Goal: Task Accomplishment & Management: Complete application form

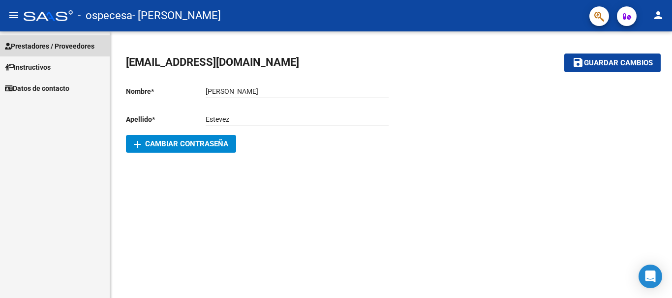
click at [50, 48] on span "Prestadores / Proveedores" at bounding box center [49, 46] width 89 height 11
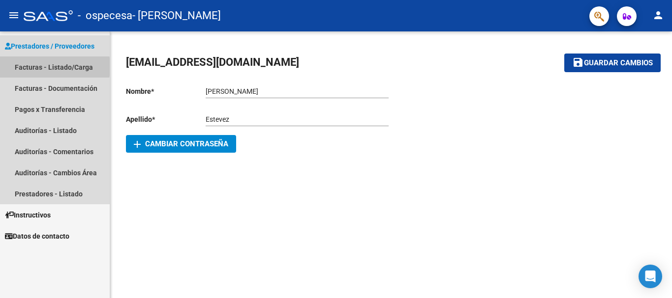
click at [29, 67] on link "Facturas - Listado/Carga" at bounding box center [55, 67] width 110 height 21
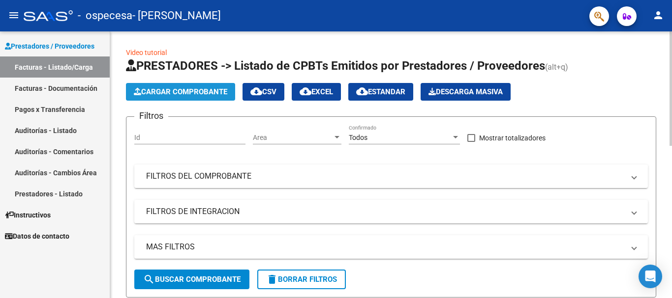
click at [183, 89] on span "Cargar Comprobante" at bounding box center [180, 92] width 93 height 9
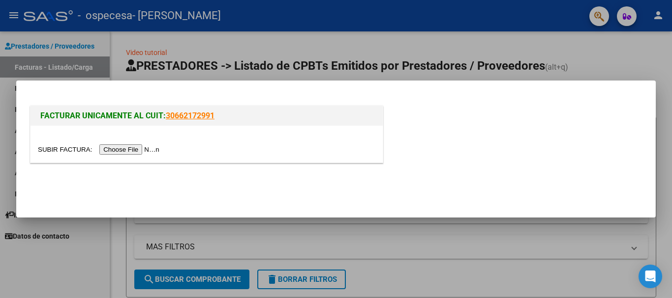
click at [141, 148] on input "file" at bounding box center [100, 150] width 124 height 10
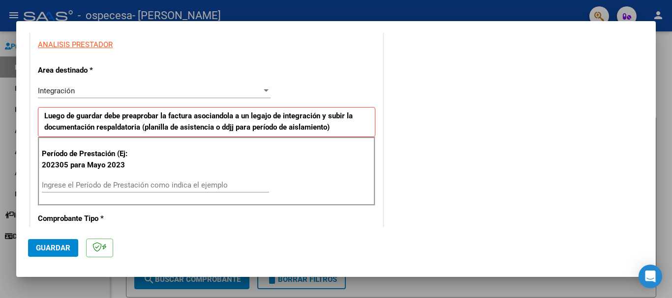
scroll to position [196, 0]
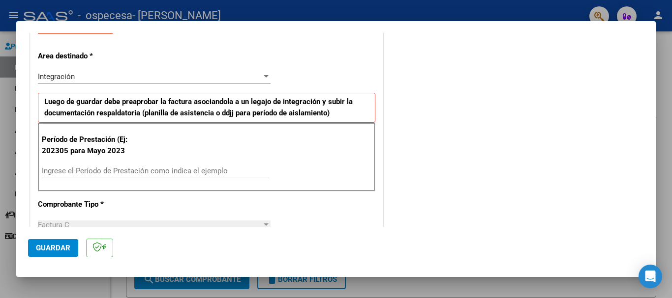
click at [52, 172] on input "Ingrese el Período de Prestación como indica el ejemplo" at bounding box center [155, 171] width 227 height 9
click at [80, 174] on input "202507" at bounding box center [155, 171] width 227 height 9
type input "202507"
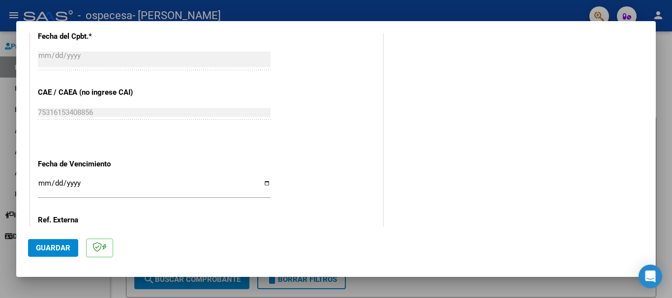
scroll to position [593, 0]
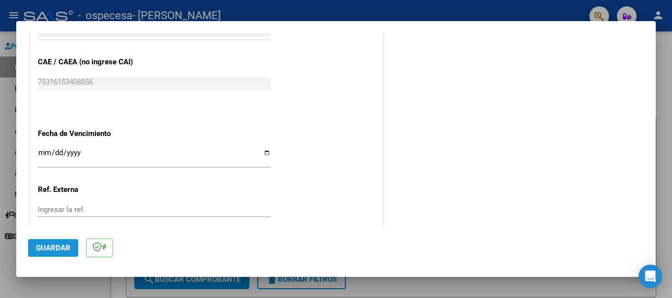
click at [44, 250] on span "Guardar" at bounding box center [53, 248] width 34 height 9
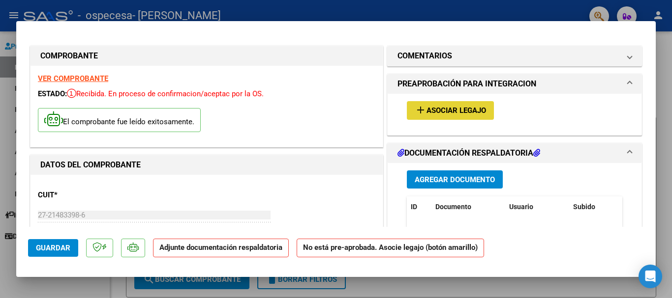
click at [436, 111] on span "Asociar Legajo" at bounding box center [455, 111] width 59 height 9
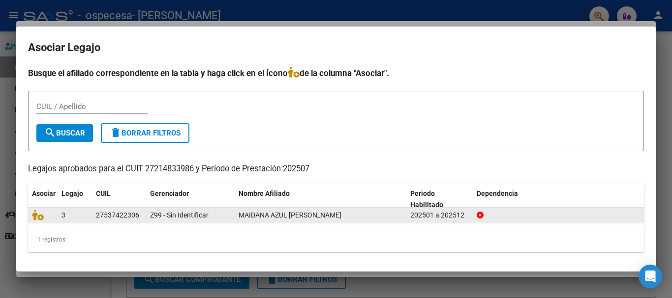
click at [288, 215] on span "MAIDANA AZUL [PERSON_NAME]" at bounding box center [289, 215] width 103 height 8
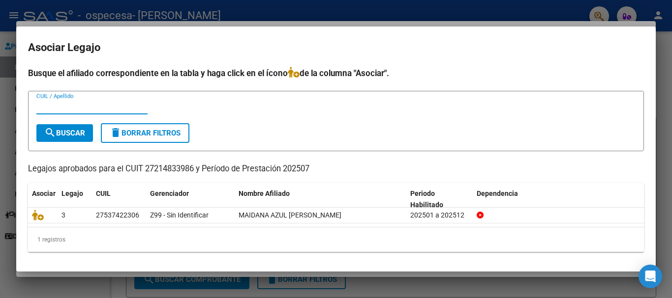
click at [47, 105] on input "CUIL / Apellido" at bounding box center [91, 106] width 111 height 9
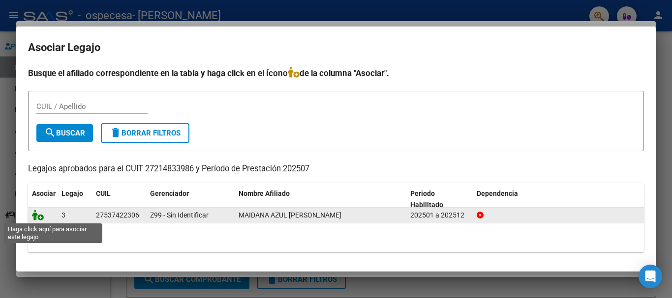
click at [39, 218] on icon at bounding box center [38, 215] width 12 height 11
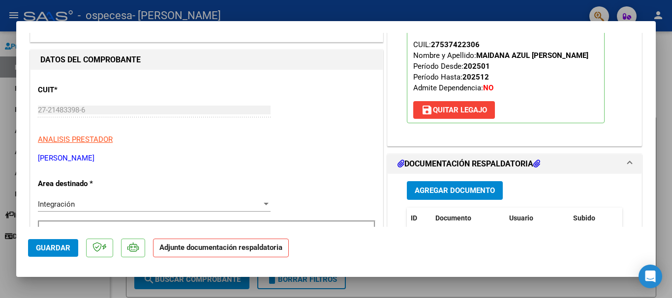
scroll to position [181, 0]
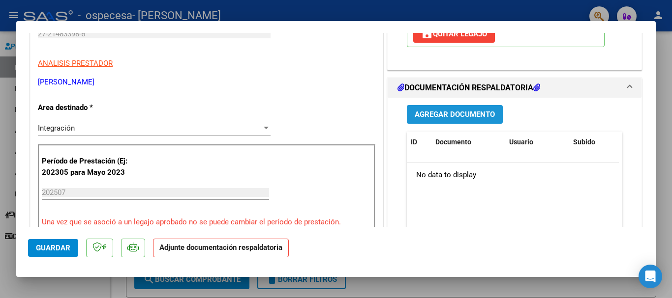
click at [459, 113] on span "Agregar Documento" at bounding box center [455, 115] width 80 height 9
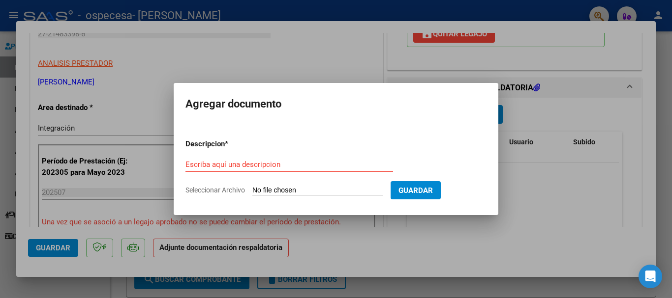
click at [613, 198] on div at bounding box center [336, 149] width 672 height 298
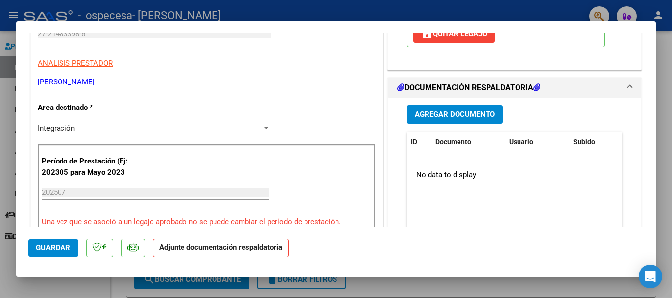
click at [491, 89] on h1 "DOCUMENTACIÓN RESPALDATORIA" at bounding box center [468, 88] width 143 height 12
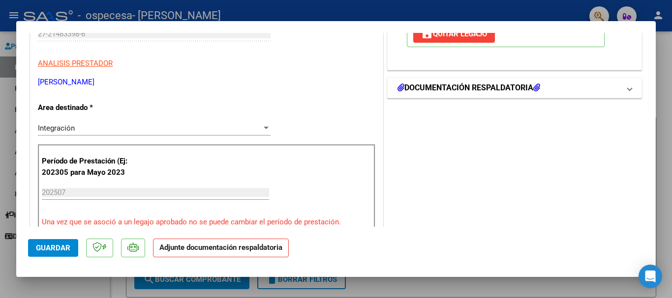
click at [491, 89] on h1 "DOCUMENTACIÓN RESPALDATORIA" at bounding box center [468, 88] width 143 height 12
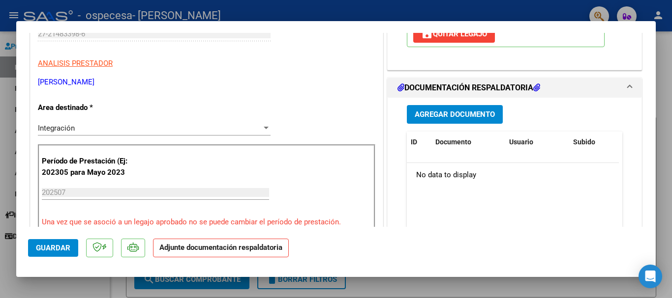
click at [537, 87] on icon at bounding box center [536, 88] width 7 height 8
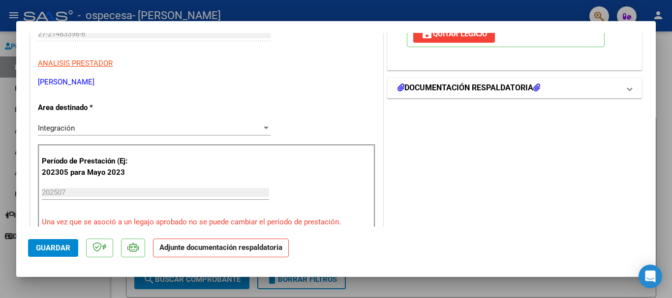
click at [537, 87] on icon at bounding box center [536, 88] width 7 height 8
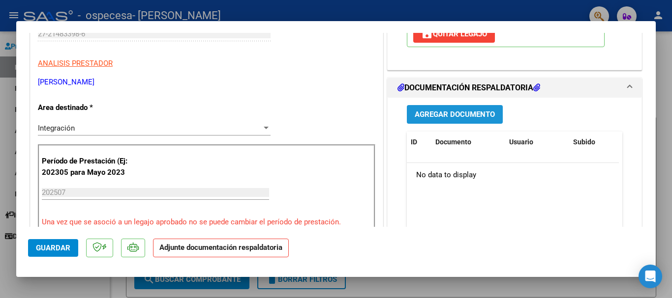
click at [437, 112] on span "Agregar Documento" at bounding box center [455, 115] width 80 height 9
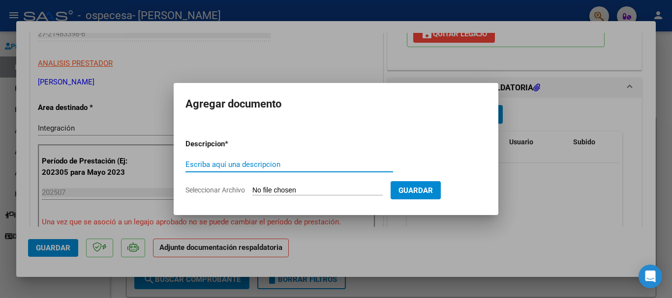
click at [195, 164] on input "Escriba aquí una descripcion" at bounding box center [288, 164] width 207 height 9
type input "Maidana Azul Planilla de Asist"
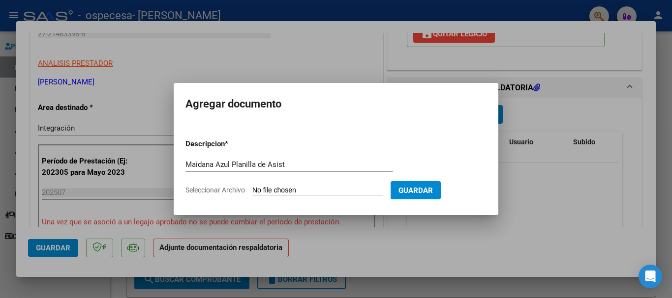
click at [264, 192] on input "Seleccionar Archivo" at bounding box center [317, 190] width 130 height 9
type input "C:\fakepath\Maidana Azul Planilla de Asist.pdf"
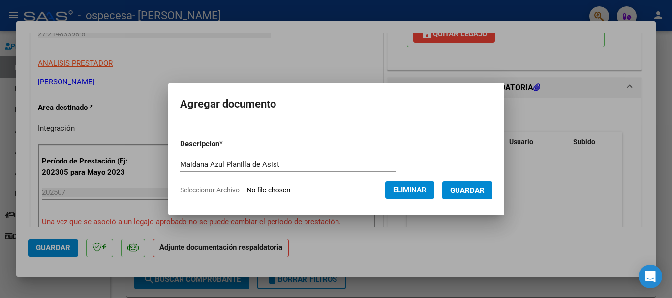
click at [464, 190] on span "Guardar" at bounding box center [467, 190] width 34 height 9
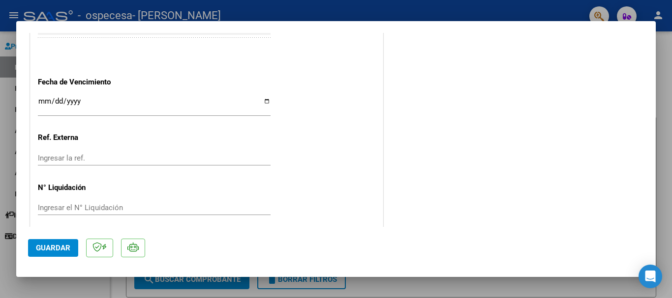
scroll to position [686, 0]
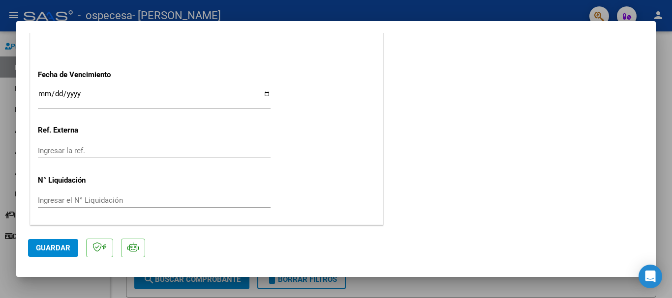
click at [53, 247] on span "Guardar" at bounding box center [53, 248] width 34 height 9
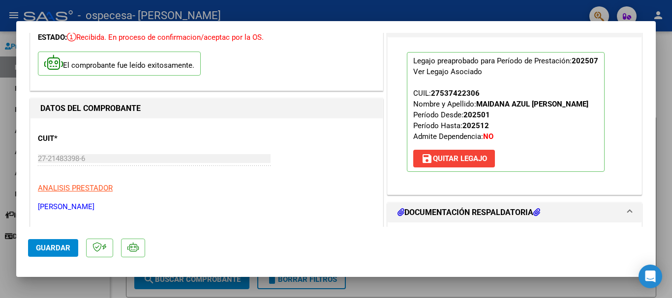
scroll to position [0, 0]
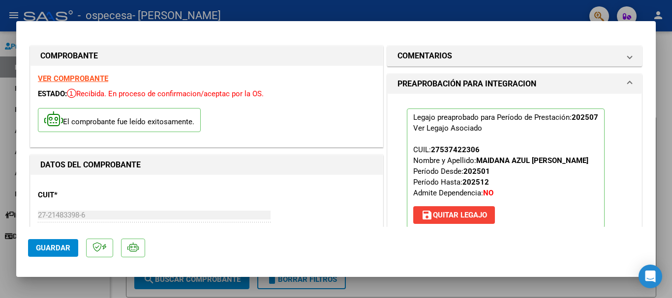
click at [51, 79] on strong "VER COMPROBANTE" at bounding box center [73, 78] width 70 height 9
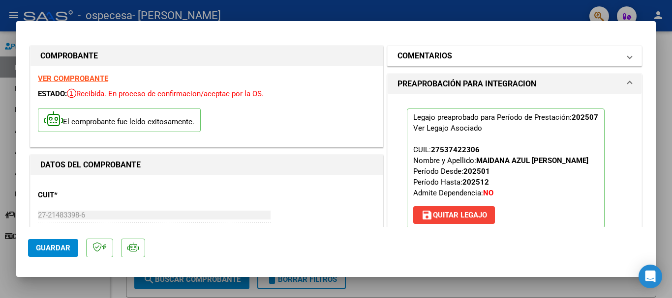
click at [627, 59] on span at bounding box center [629, 56] width 4 height 12
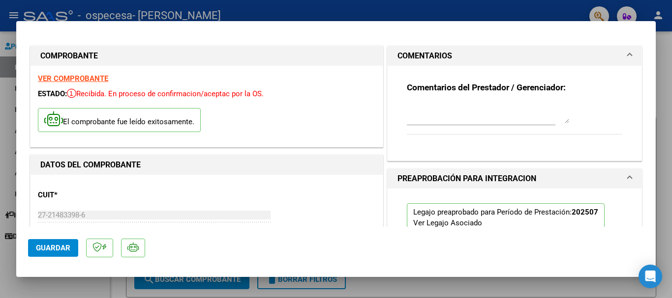
click at [627, 53] on span at bounding box center [629, 56] width 4 height 12
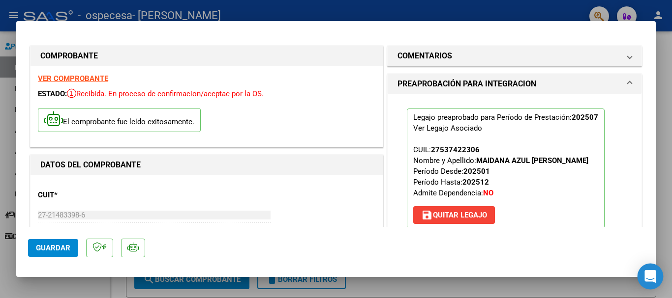
click at [651, 275] on icon "Open Intercom Messenger" at bounding box center [649, 276] width 11 height 13
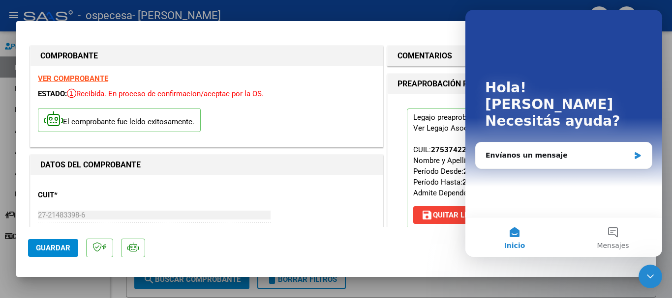
click at [650, 276] on icon "Cerrar Intercom Messenger" at bounding box center [650, 277] width 12 height 12
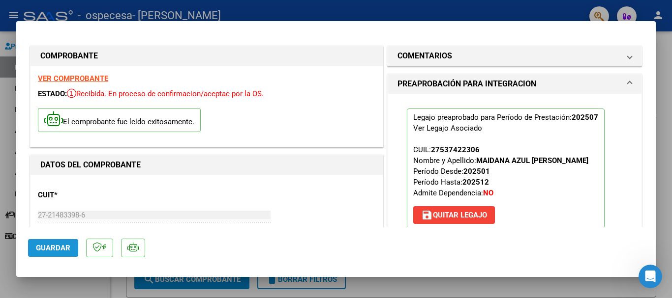
click at [48, 250] on span "Guardar" at bounding box center [53, 248] width 34 height 9
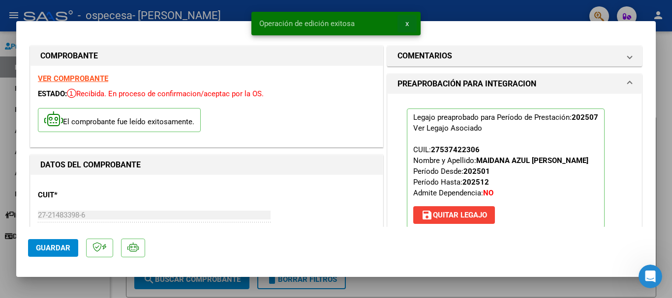
click at [405, 22] on span "x" at bounding box center [406, 23] width 3 height 9
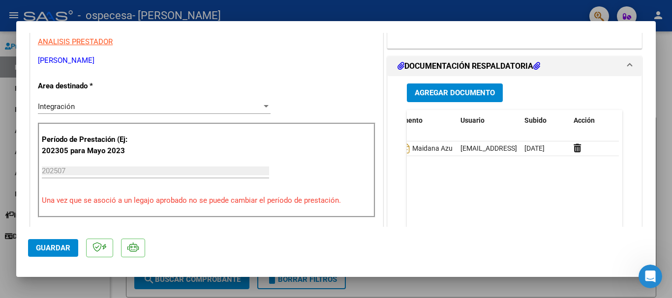
scroll to position [183, 0]
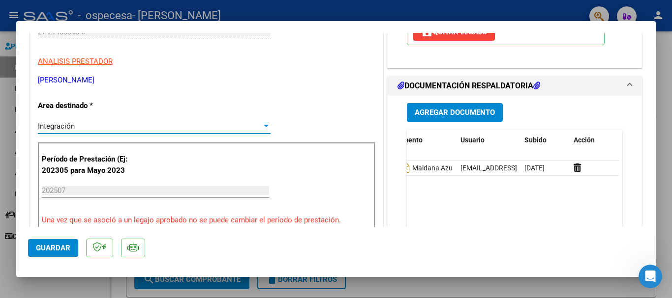
click at [264, 127] on div at bounding box center [266, 126] width 5 height 2
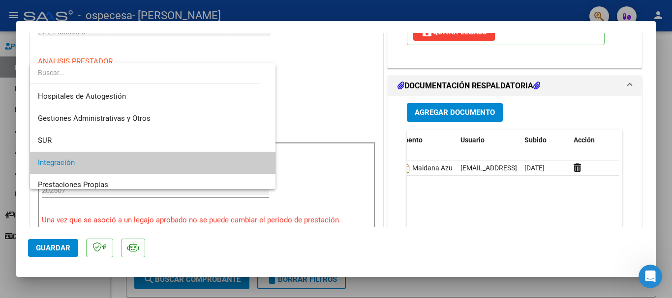
scroll to position [37, 0]
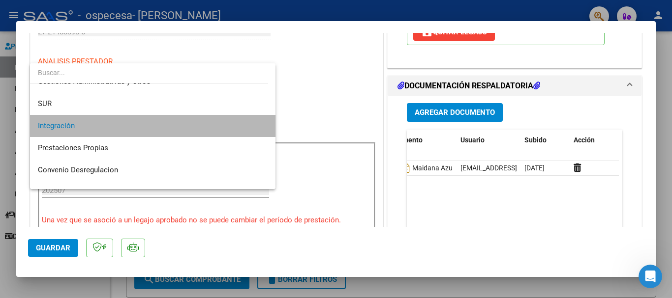
click at [263, 127] on mat-option "Integración" at bounding box center [152, 126] width 245 height 22
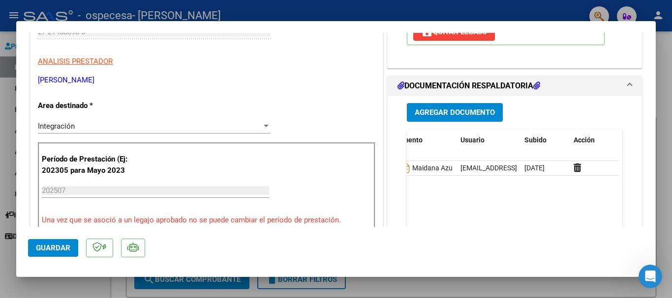
click at [449, 215] on datatable-body "1599 Maidana Azul Planilla De Asist [EMAIL_ADDRESS][DOMAIN_NAME] - [PERSON_NAME…" at bounding box center [513, 206] width 212 height 91
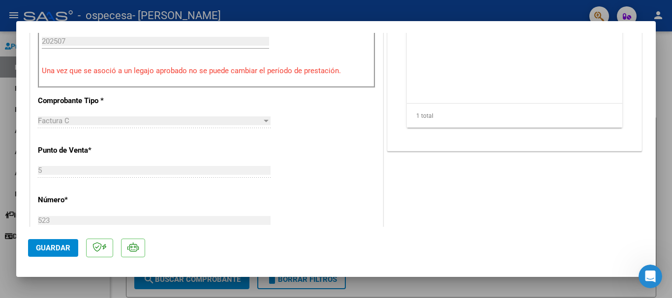
scroll to position [330, 0]
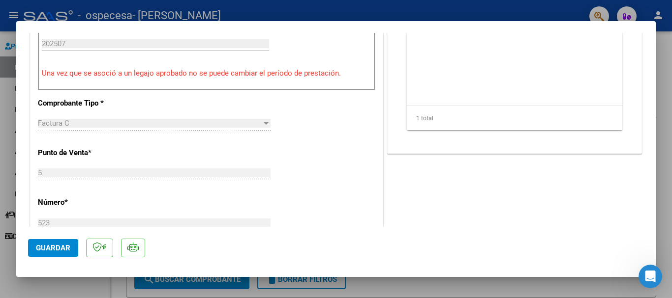
click at [264, 124] on div at bounding box center [266, 123] width 5 height 2
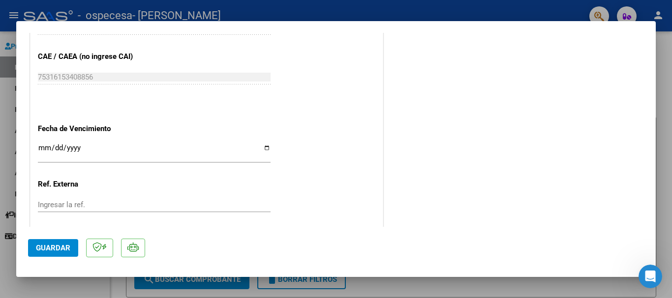
scroll to position [634, 0]
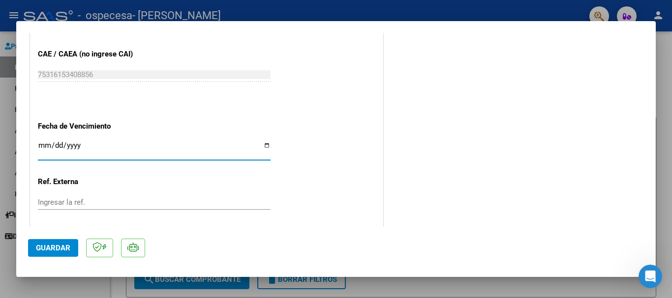
click at [264, 145] on input "Ingresar la fecha" at bounding box center [154, 150] width 233 height 16
click at [264, 143] on input "Ingresar la fecha" at bounding box center [154, 150] width 233 height 16
type input "[DATE]"
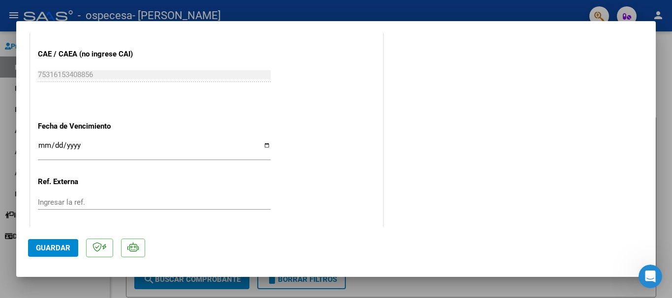
scroll to position [686, 0]
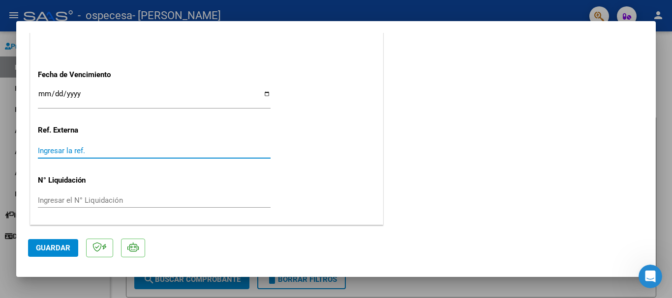
click at [73, 153] on input "Ingresar la ref." at bounding box center [154, 151] width 233 height 9
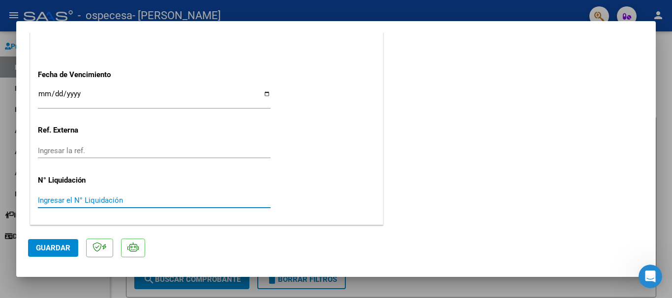
click at [68, 200] on input "Ingresar el N° Liquidación" at bounding box center [154, 200] width 233 height 9
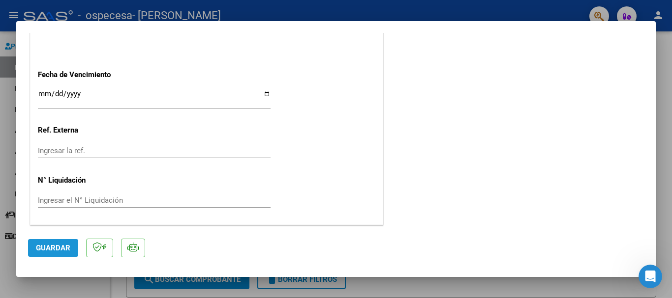
click at [53, 246] on span "Guardar" at bounding box center [53, 248] width 34 height 9
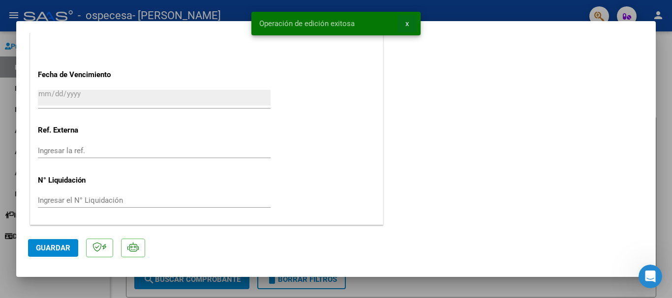
click at [406, 24] on span "x" at bounding box center [406, 23] width 3 height 9
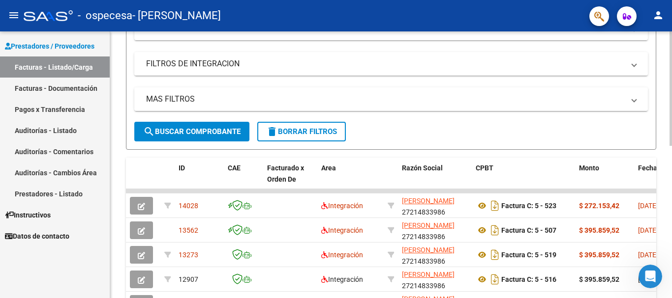
scroll to position [158, 0]
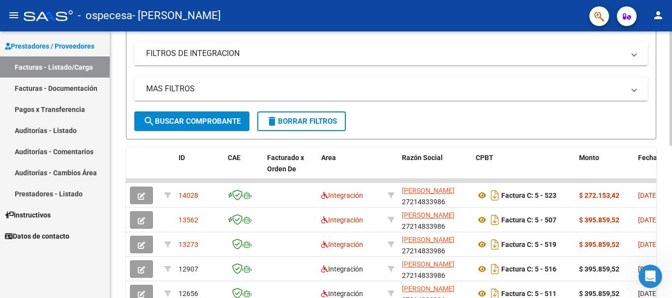
click at [671, 162] on div at bounding box center [670, 158] width 2 height 115
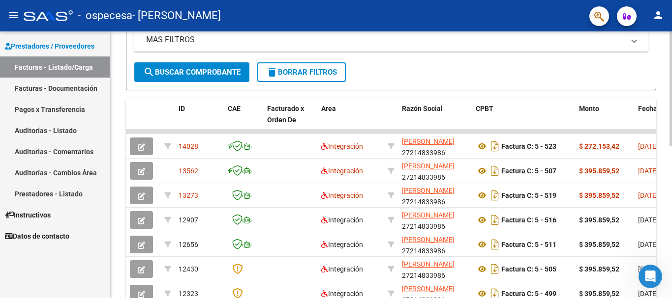
click at [671, 157] on div at bounding box center [670, 179] width 2 height 115
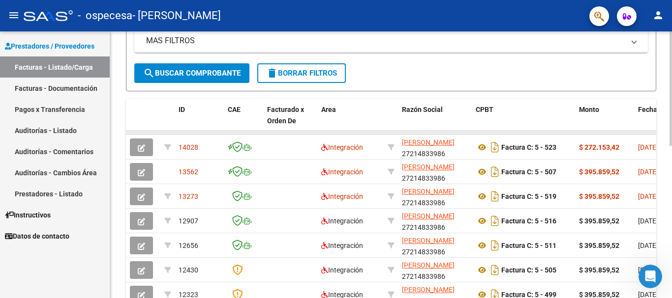
click at [652, 133] on datatable-body-cell at bounding box center [656, 133] width 44 height 4
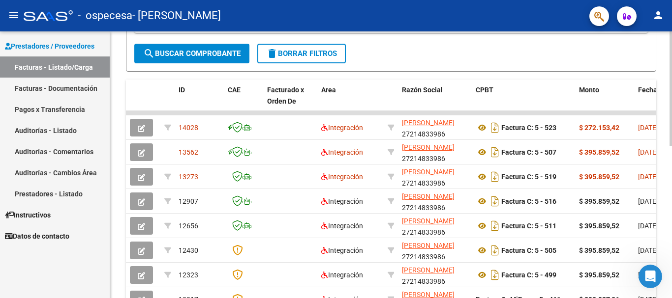
scroll to position [231, 0]
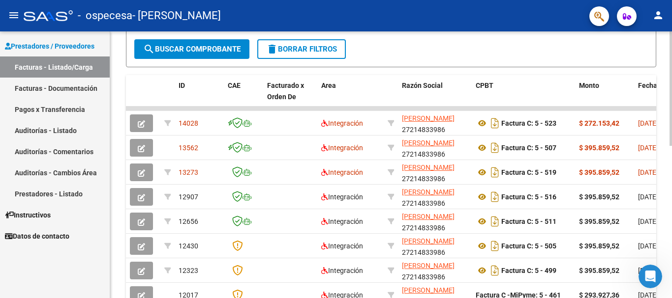
click at [671, 185] on div at bounding box center [670, 189] width 2 height 115
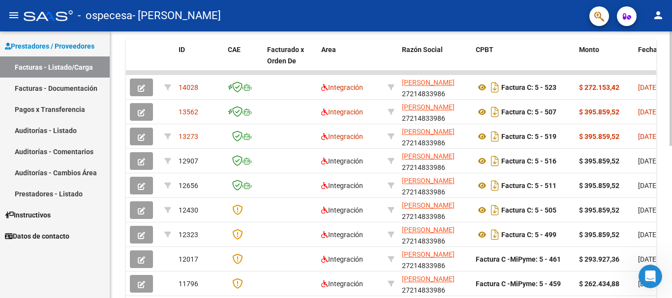
click at [671, 179] on div at bounding box center [670, 205] width 2 height 115
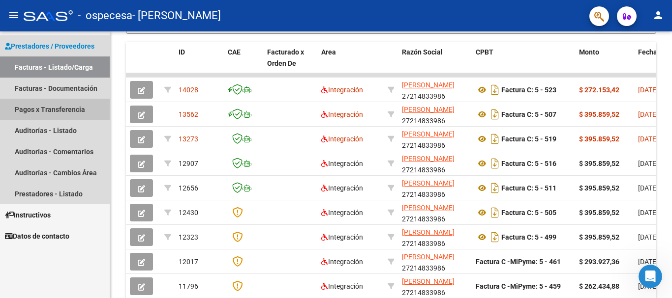
click at [59, 110] on link "Pagos x Transferencia" at bounding box center [55, 109] width 110 height 21
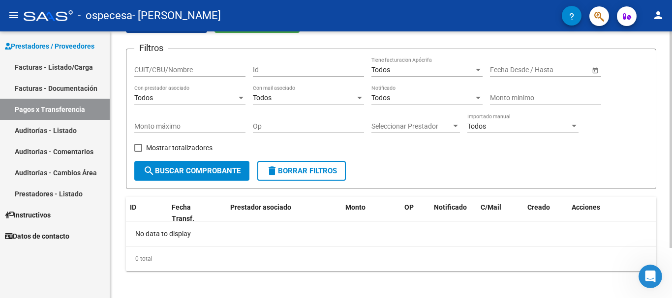
scroll to position [62, 0]
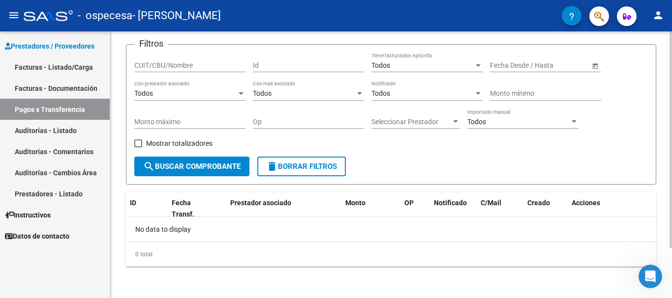
click at [667, 149] on div "PRESTADORES -> Pagos por Transferencia (alt+p) cloud_download Exportar CSV Impo…" at bounding box center [392, 134] width 564 height 329
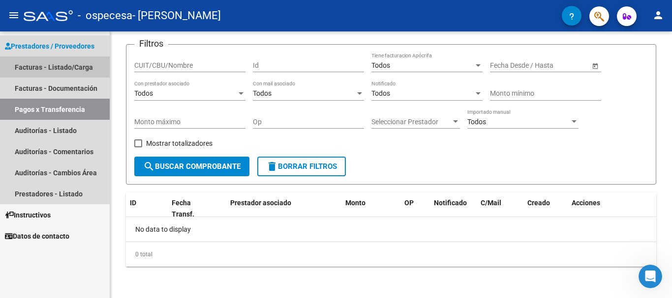
click at [36, 68] on link "Facturas - Listado/Carga" at bounding box center [55, 67] width 110 height 21
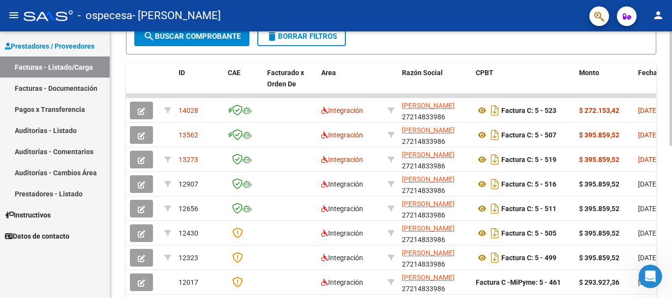
scroll to position [246, 0]
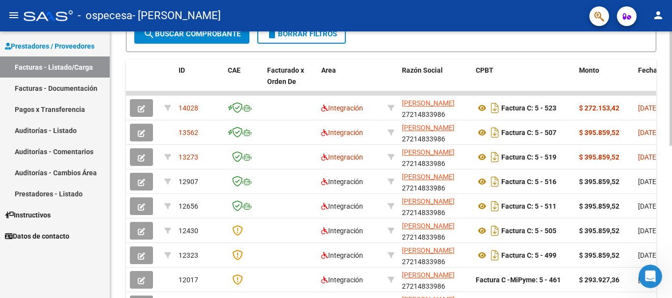
click at [671, 205] on div at bounding box center [670, 196] width 2 height 115
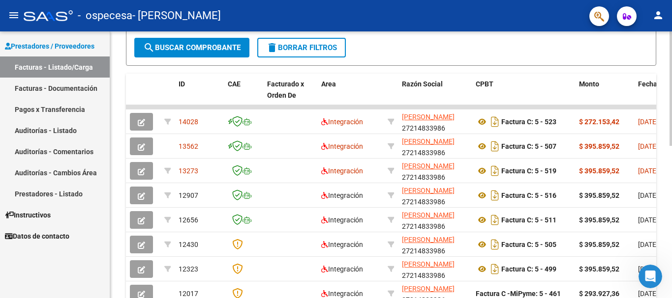
scroll to position [259, 0]
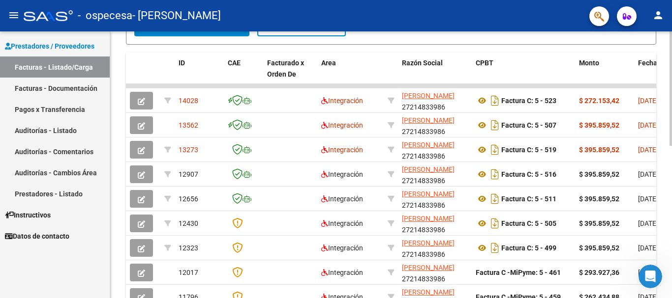
click at [671, 176] on div at bounding box center [670, 200] width 2 height 115
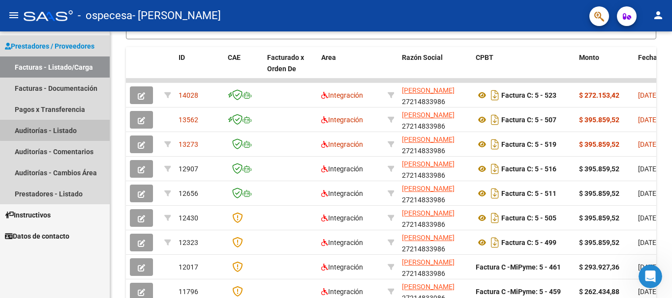
click at [55, 130] on link "Auditorías - Listado" at bounding box center [55, 130] width 110 height 21
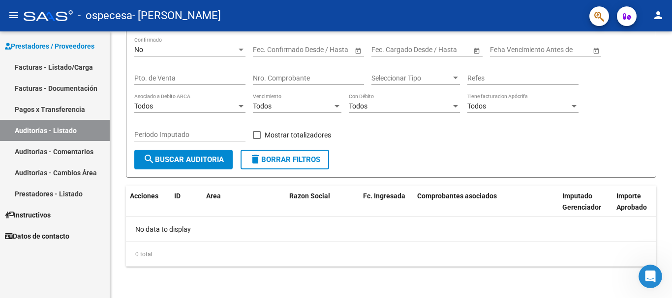
scroll to position [105, 0]
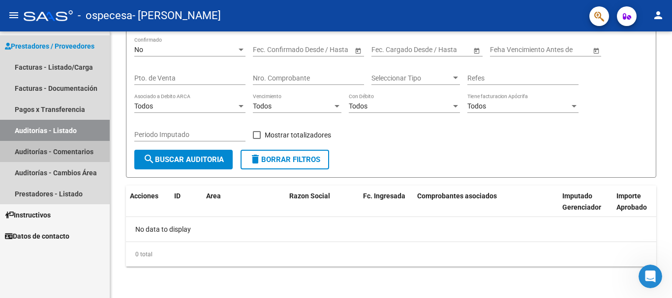
click at [59, 149] on link "Auditorías - Comentarios" at bounding box center [55, 151] width 110 height 21
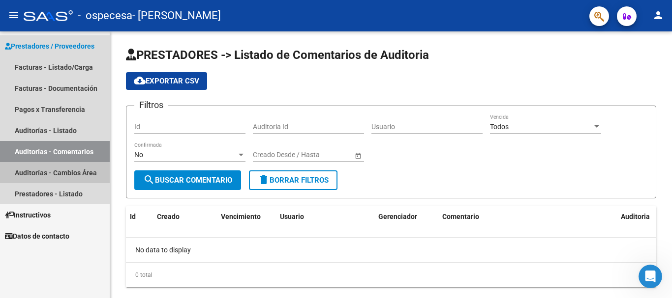
click at [73, 176] on link "Auditorías - Cambios Área" at bounding box center [55, 172] width 110 height 21
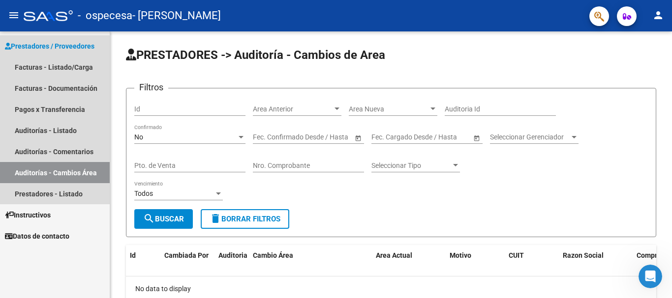
click at [56, 44] on span "Prestadores / Proveedores" at bounding box center [49, 46] width 89 height 11
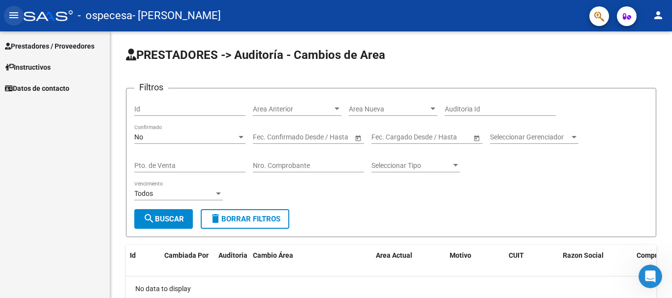
click at [12, 15] on mat-icon "menu" at bounding box center [14, 15] width 12 height 12
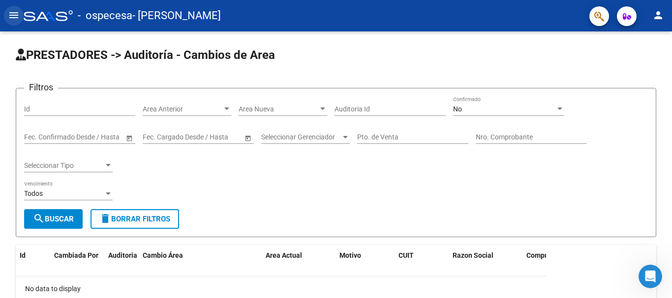
click at [12, 15] on mat-icon "menu" at bounding box center [14, 15] width 12 height 12
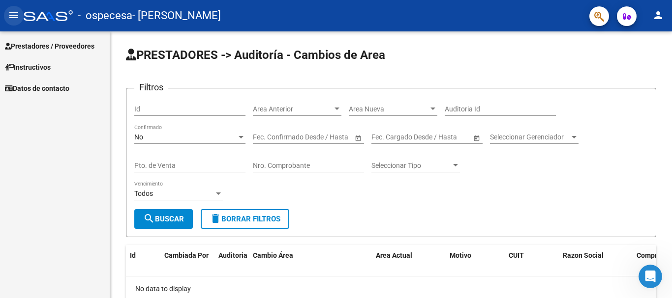
click at [12, 15] on mat-icon "menu" at bounding box center [14, 15] width 12 height 12
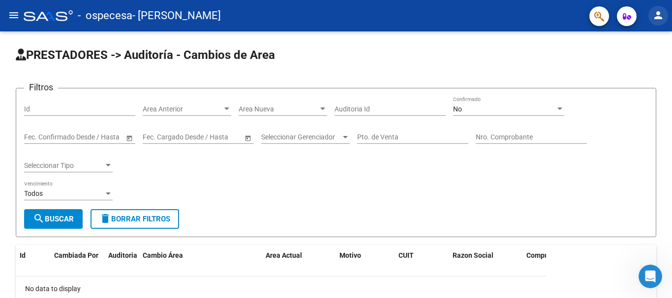
click at [657, 17] on mat-icon "person" at bounding box center [658, 15] width 12 height 12
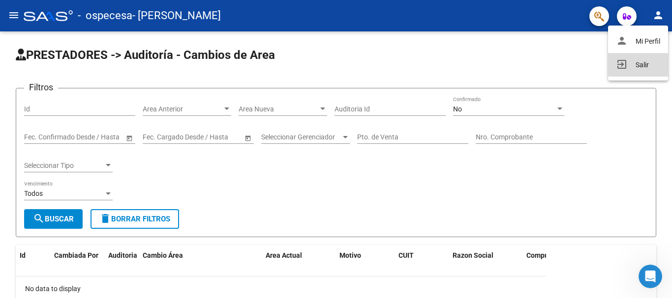
click at [644, 65] on button "exit_to_app Salir" at bounding box center [638, 65] width 60 height 24
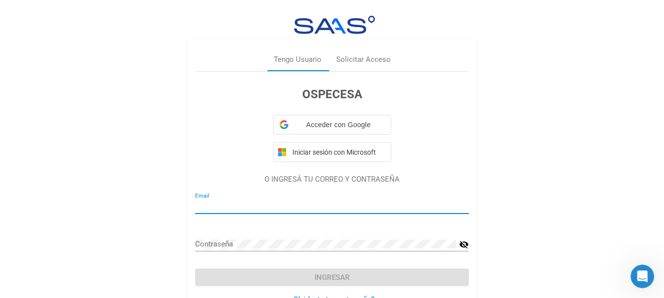
type input "[EMAIL_ADDRESS][DOMAIN_NAME]"
